Goal: Information Seeking & Learning: Learn about a topic

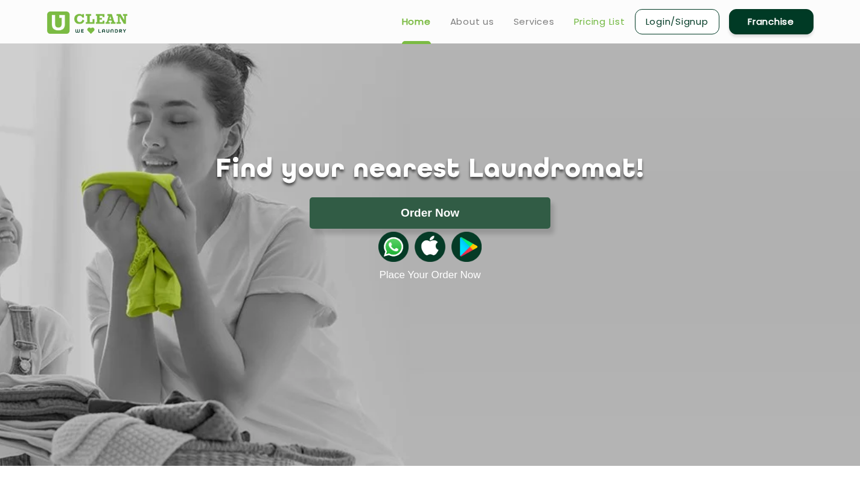
click at [607, 27] on link "Pricing List" at bounding box center [599, 21] width 51 height 14
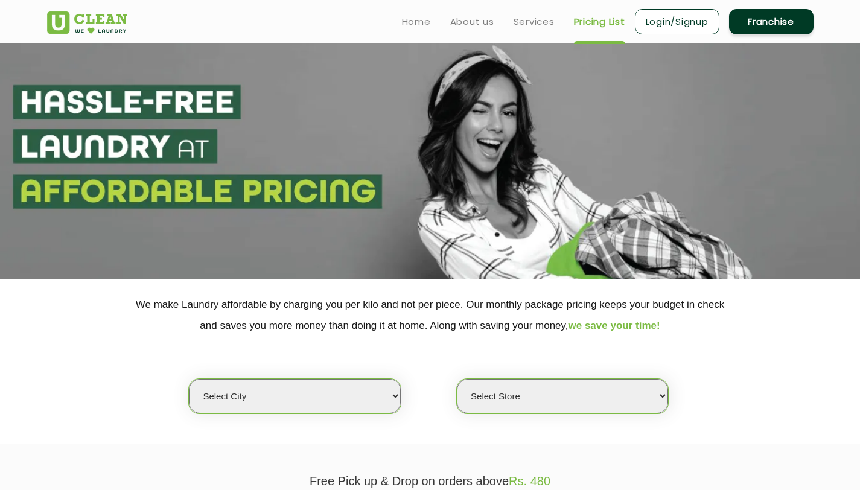
click at [314, 402] on select "Select city [GEOGRAPHIC_DATA] [GEOGRAPHIC_DATA] [GEOGRAPHIC_DATA] [GEOGRAPHIC_D…" at bounding box center [294, 396] width 211 height 34
select select "5"
click at [189, 380] on select "Select city [GEOGRAPHIC_DATA] [GEOGRAPHIC_DATA] [GEOGRAPHIC_DATA] [GEOGRAPHIC_D…" at bounding box center [294, 396] width 211 height 34
click at [511, 398] on select "Select Store UClean Narsingi UClean Nizampet UClean Sangareddy UClean Gachibowl…" at bounding box center [562, 396] width 211 height 34
select select "381"
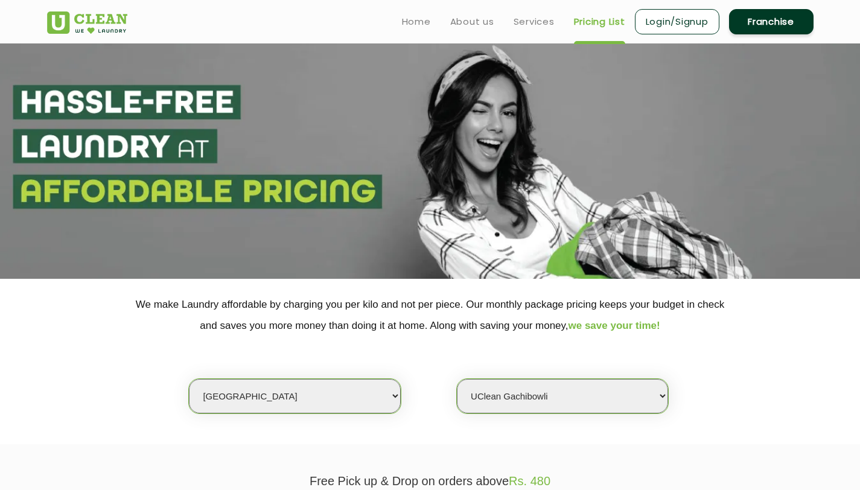
click at [457, 380] on select "Select Store UClean Narsingi UClean Nizampet UClean Sangareddy UClean Gachibowl…" at bounding box center [562, 396] width 211 height 34
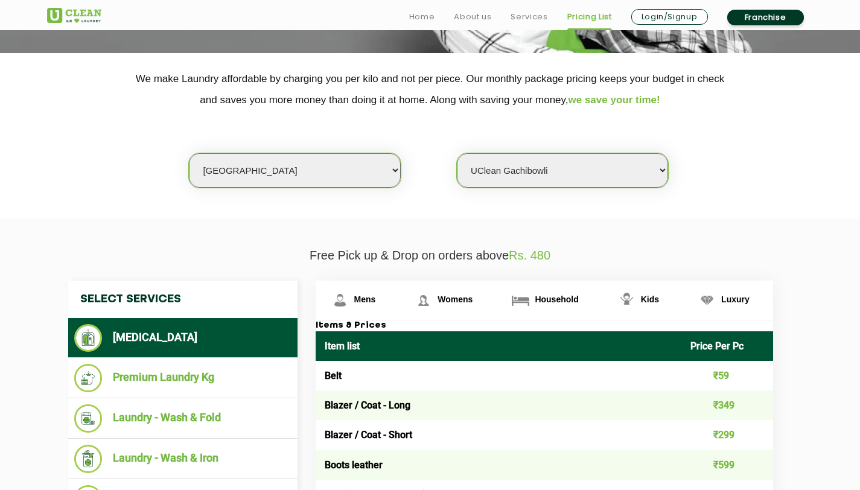
scroll to position [226, 0]
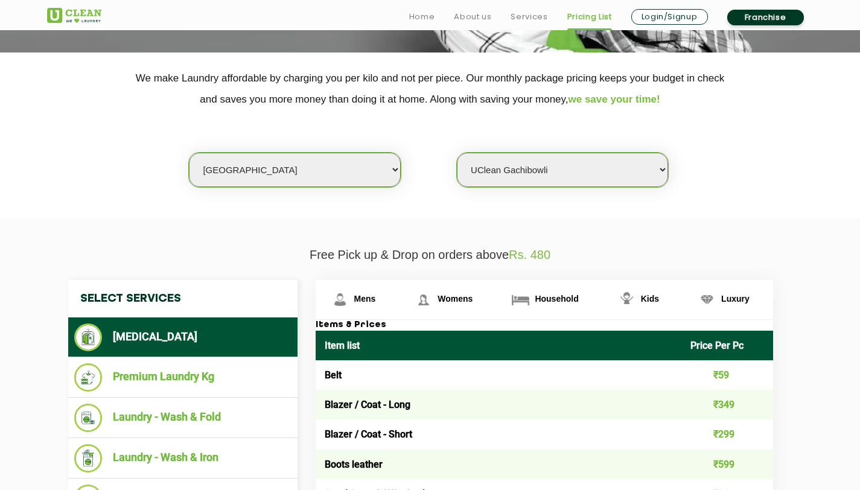
click at [432, 208] on section "We make Laundry affordable by charging you per kilo and not per piece. Our mont…" at bounding box center [430, 135] width 860 height 165
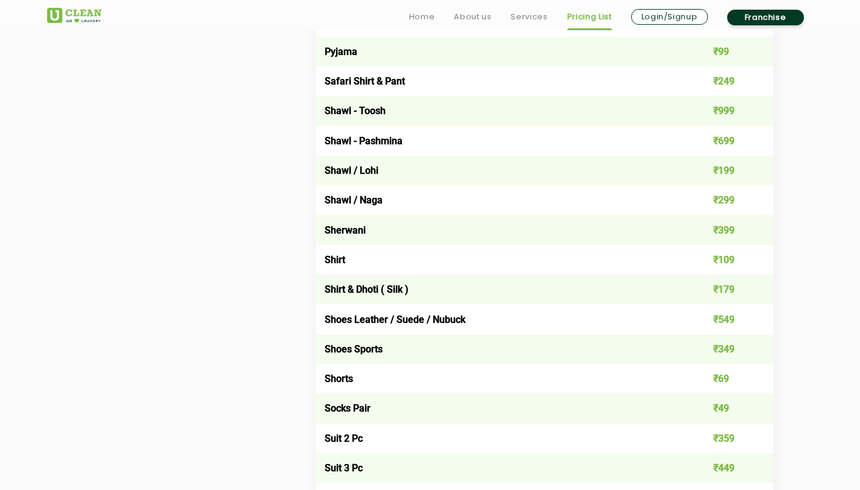
scroll to position [1596, 0]
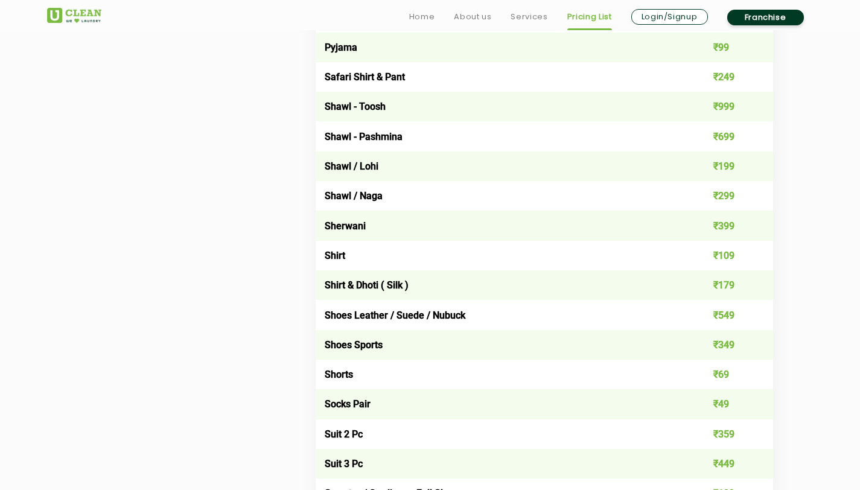
click at [362, 314] on td "Shoes Leather / Suede / Nubuck" at bounding box center [499, 315] width 366 height 30
click at [351, 357] on td "Shoes Sports" at bounding box center [499, 345] width 366 height 30
click at [342, 345] on td "Shoes Sports" at bounding box center [499, 345] width 366 height 30
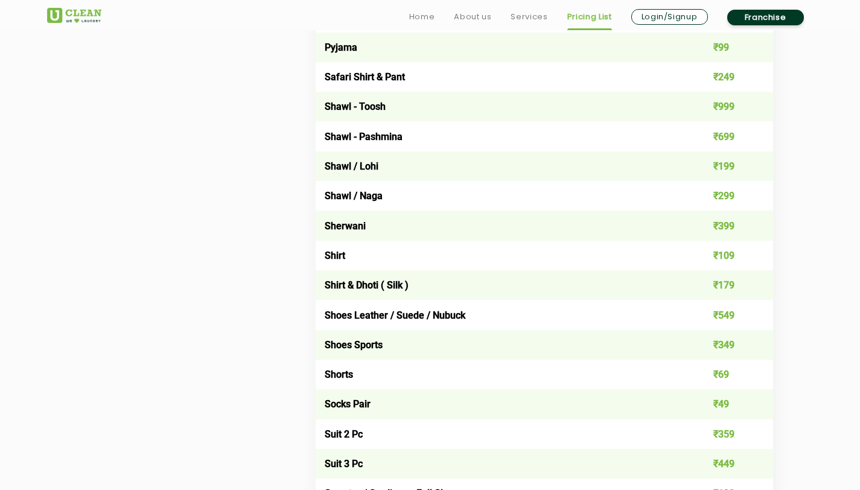
click at [342, 345] on td "Shoes Sports" at bounding box center [499, 345] width 366 height 30
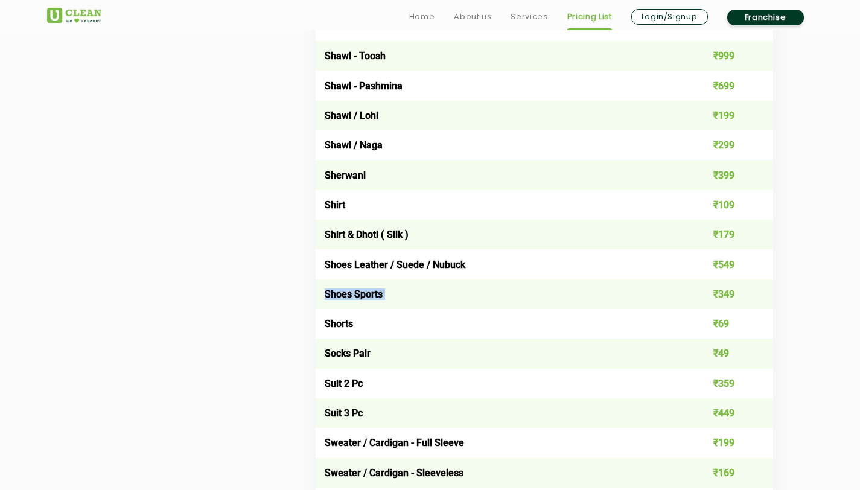
scroll to position [1654, 0]
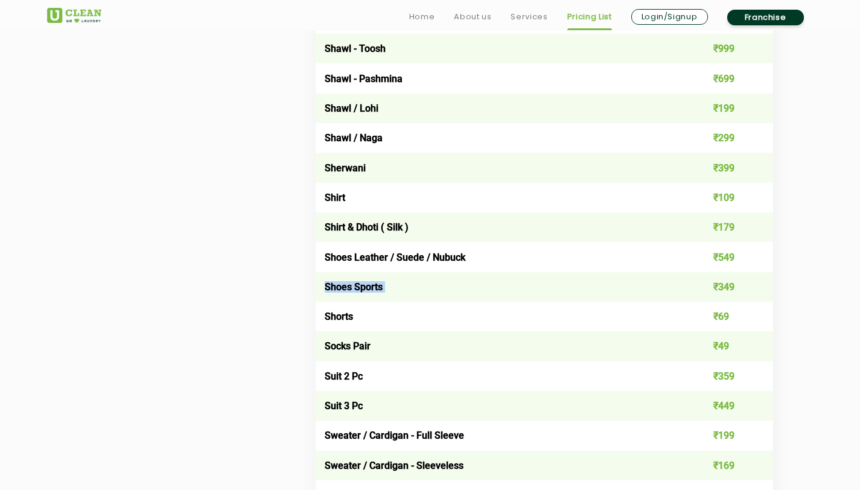
click at [714, 288] on td "₹349" at bounding box center [728, 287] width 92 height 30
click at [722, 284] on td "₹349" at bounding box center [728, 287] width 92 height 30
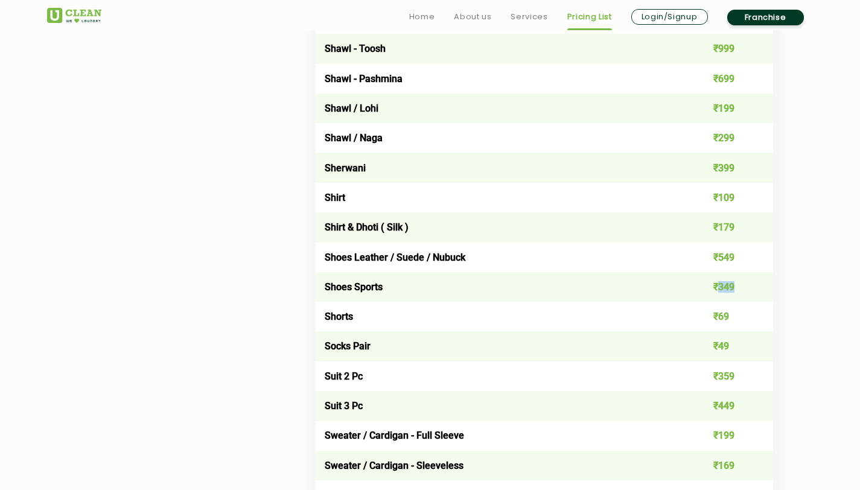
click at [722, 284] on td "₹349" at bounding box center [728, 287] width 92 height 30
click at [670, 284] on td "Shoes Sports" at bounding box center [499, 287] width 366 height 30
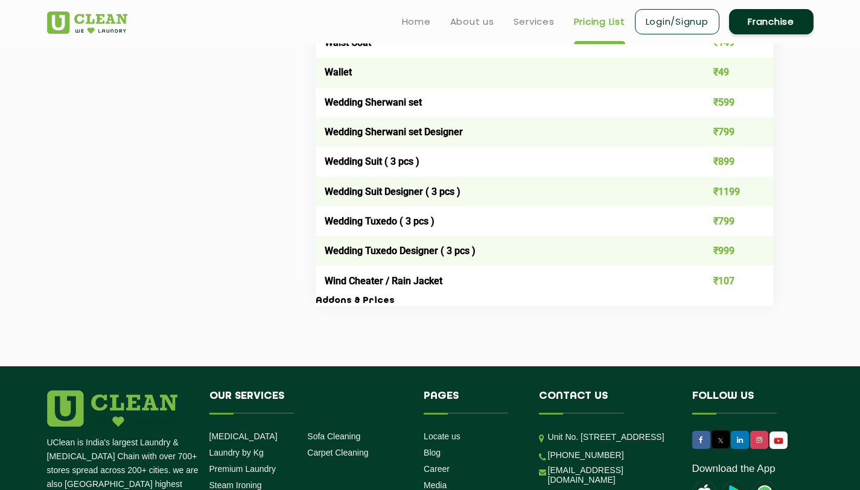
scroll to position [2400, 0]
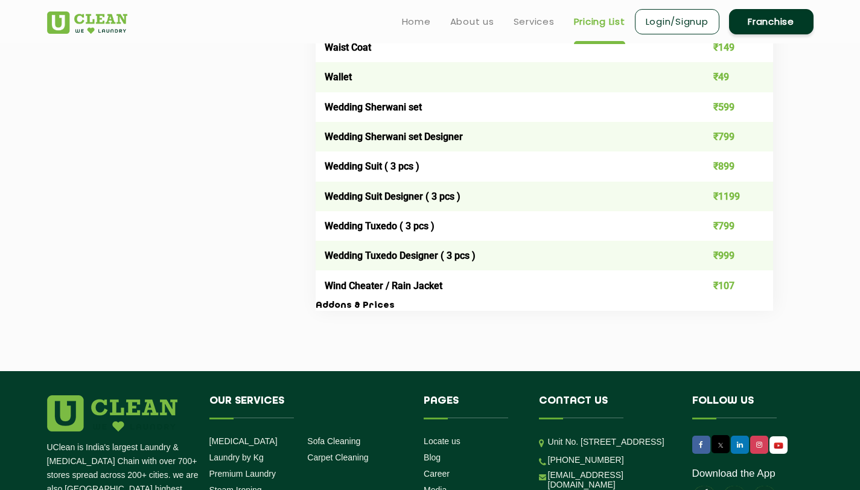
click at [632, 289] on td "Wind Cheater / Rain Jacket" at bounding box center [499, 285] width 366 height 30
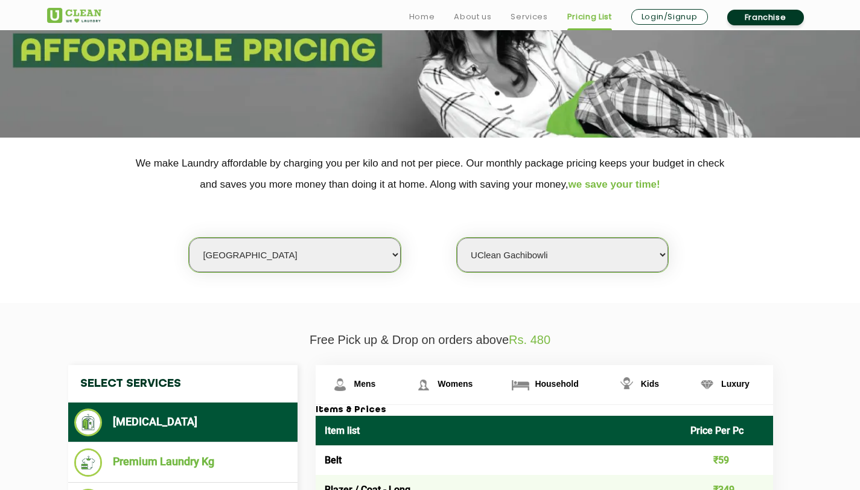
scroll to position [183, 0]
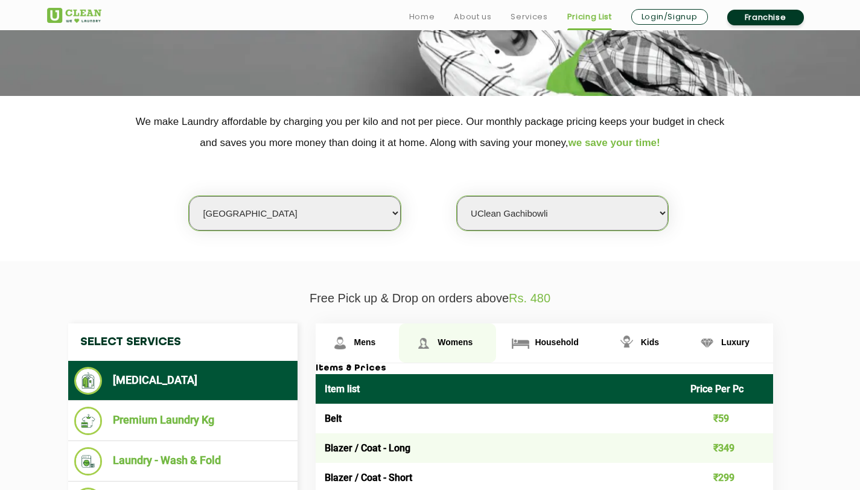
click at [448, 353] on link "Womens" at bounding box center [447, 343] width 97 height 39
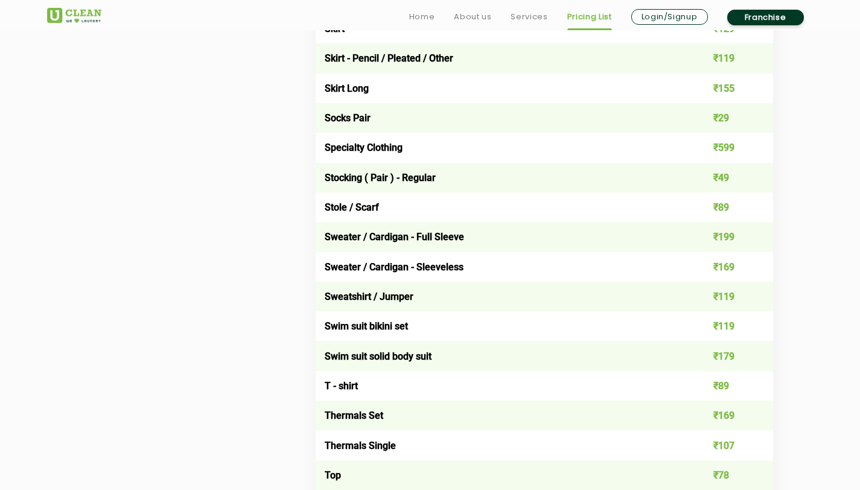
scroll to position [3859, 0]
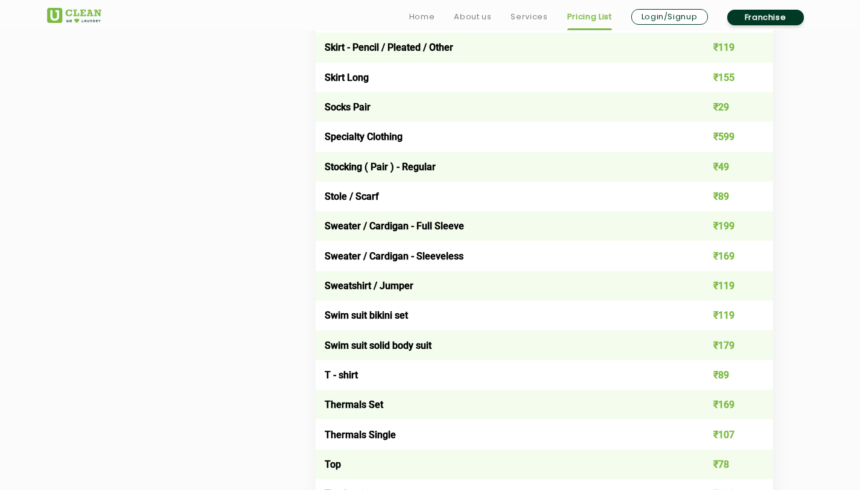
click at [379, 308] on td "Swim suit bikini set" at bounding box center [499, 316] width 366 height 30
click at [422, 324] on td "Swim suit bikini set" at bounding box center [499, 316] width 366 height 30
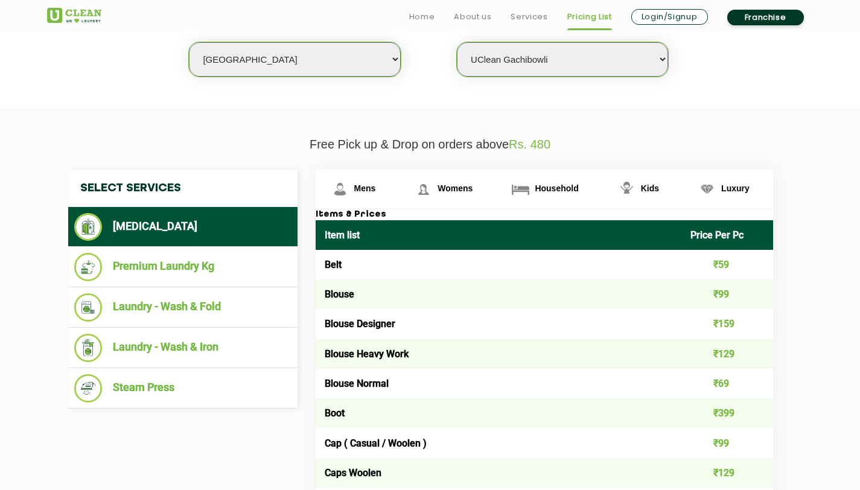
scroll to position [382, 0]
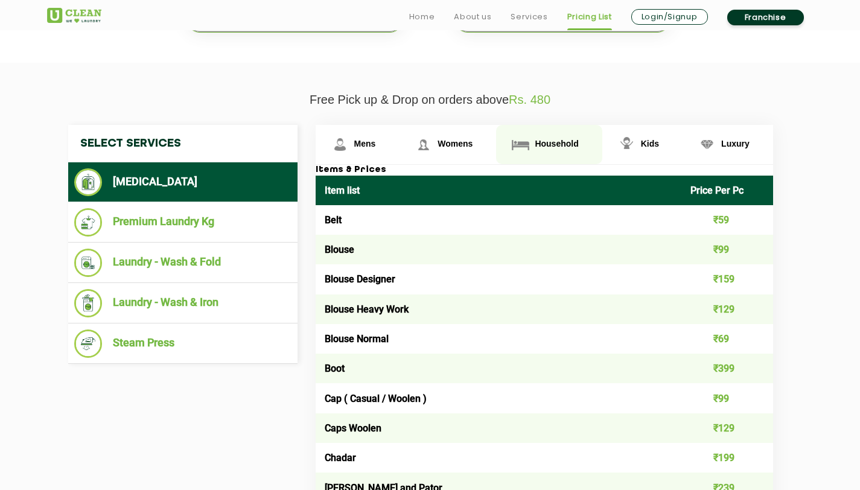
click at [550, 141] on span "Household" at bounding box center [556, 144] width 43 height 10
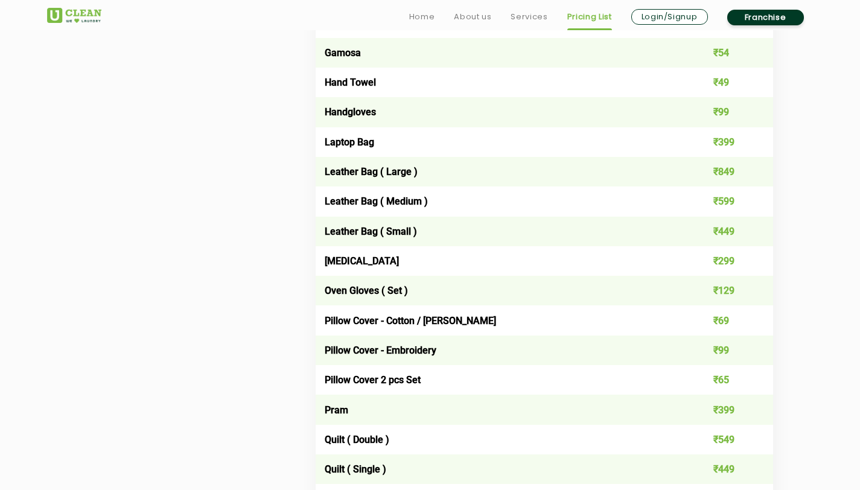
scroll to position [1413, 0]
